Goal: Find specific page/section: Find specific page/section

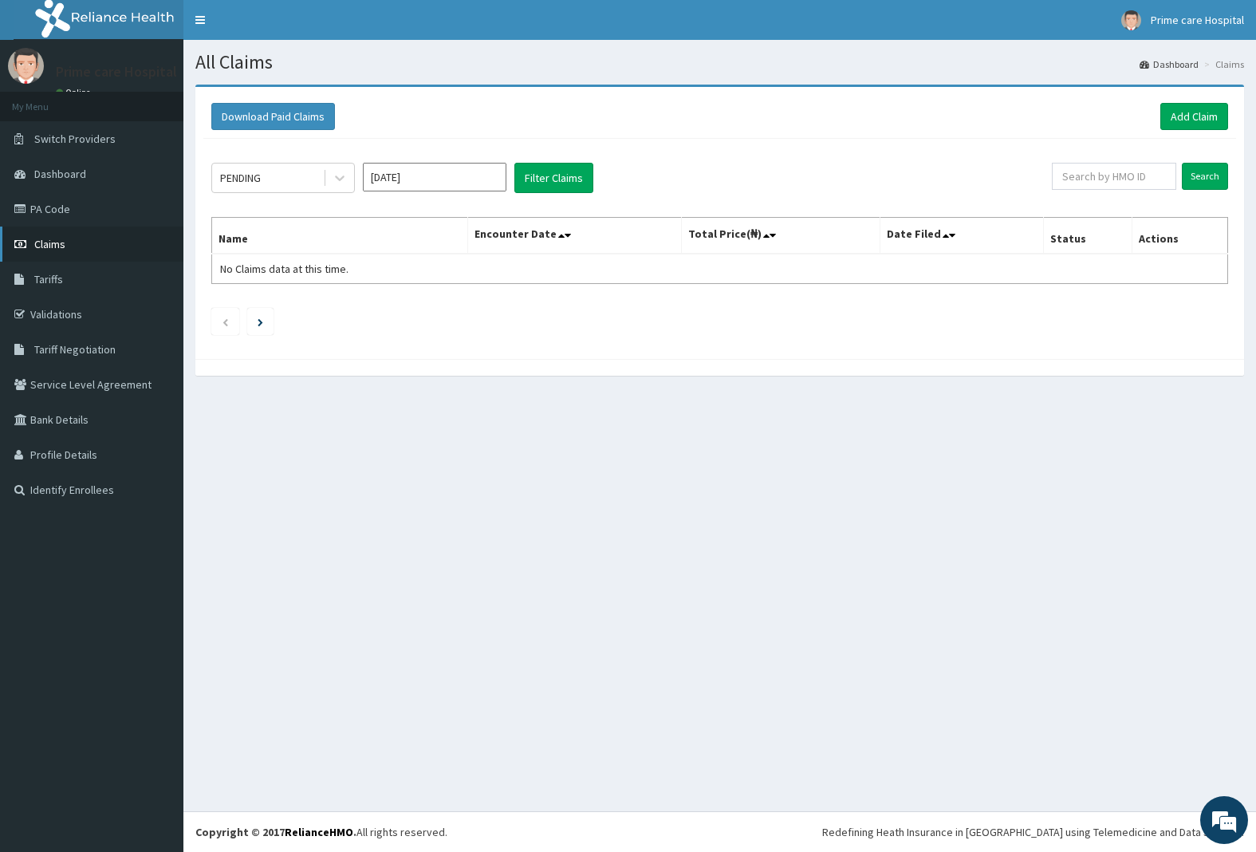
click at [53, 247] on span "Claims" at bounding box center [49, 244] width 31 height 14
click at [57, 206] on link "PA Code" at bounding box center [91, 208] width 183 height 35
